Goal: Information Seeking & Learning: Learn about a topic

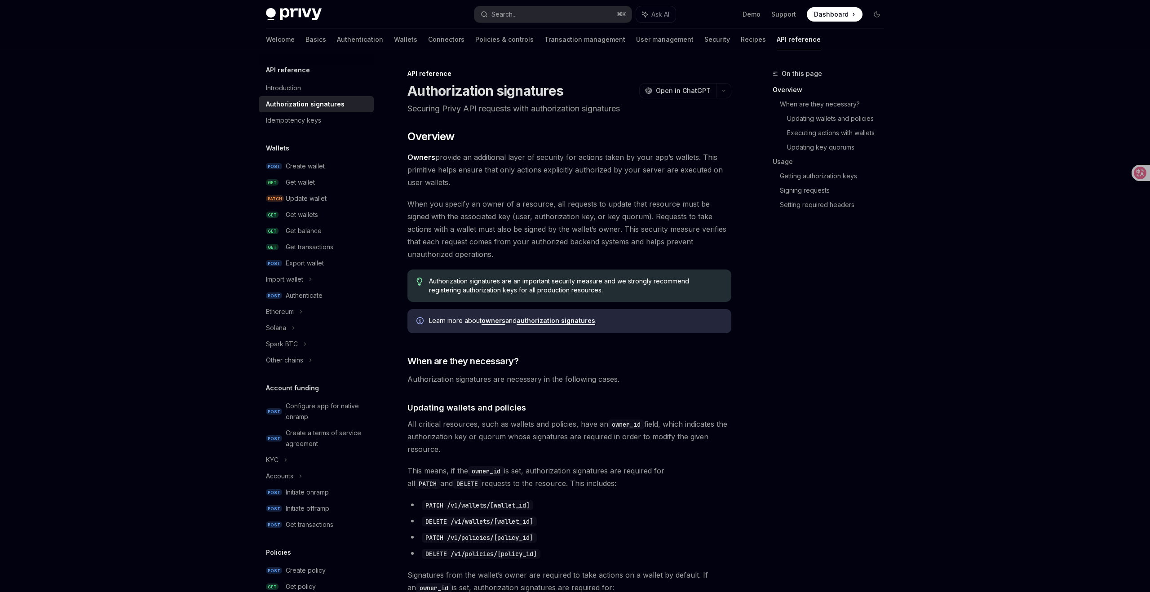
type textarea "*"
click at [277, 86] on div "Introduction" at bounding box center [283, 88] width 35 height 11
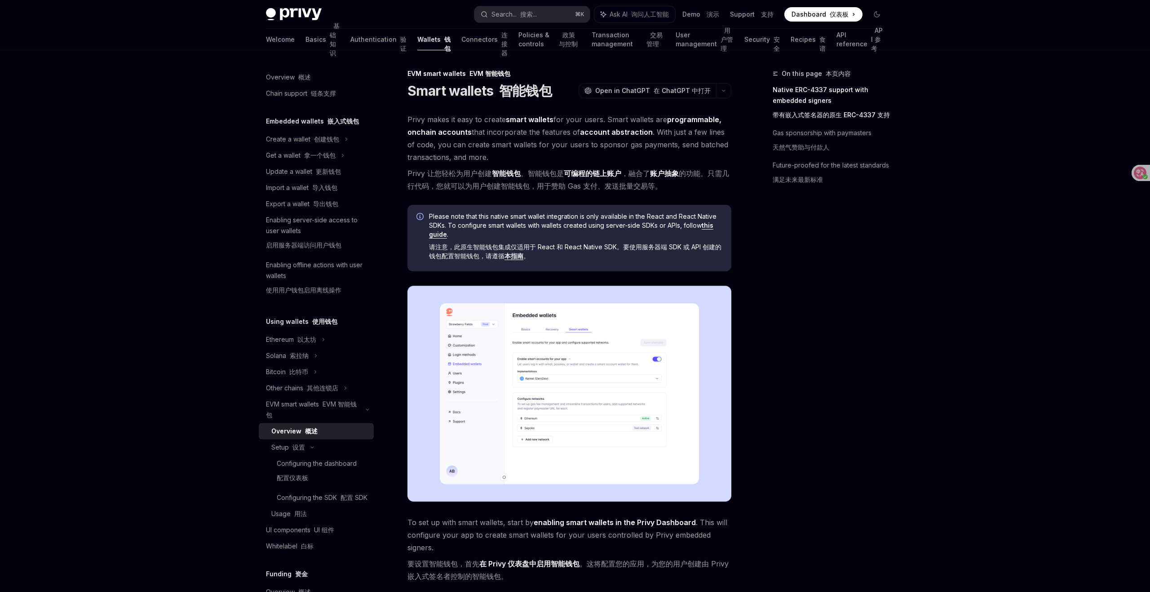
type textarea "*"
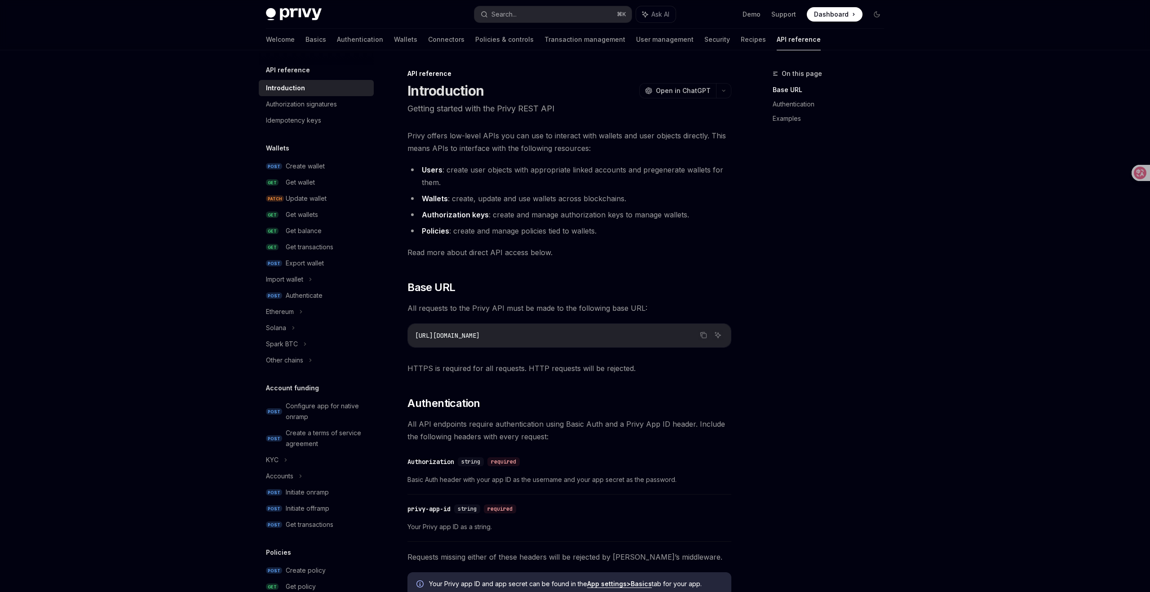
click at [926, 304] on div "Privy Docs home page Search... ⌘ K Ask AI Demo Support Dashboard Dashboard Sear…" at bounding box center [575, 475] width 1150 height 950
click at [287, 69] on h5 "API reference" at bounding box center [288, 70] width 44 height 11
